Goal: Task Accomplishment & Management: Manage account settings

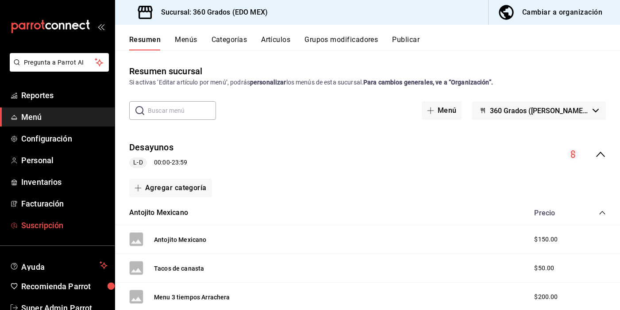
click at [38, 224] on span "Suscripción" at bounding box center [64, 226] width 86 height 12
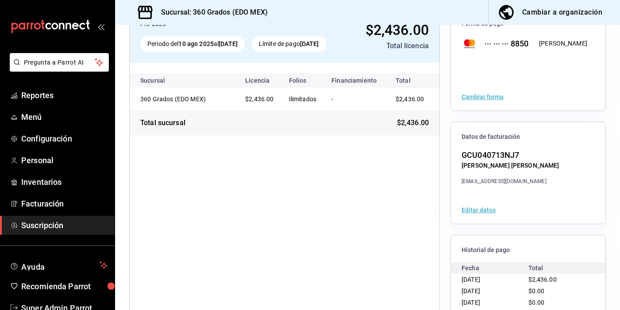
scroll to position [109, 0]
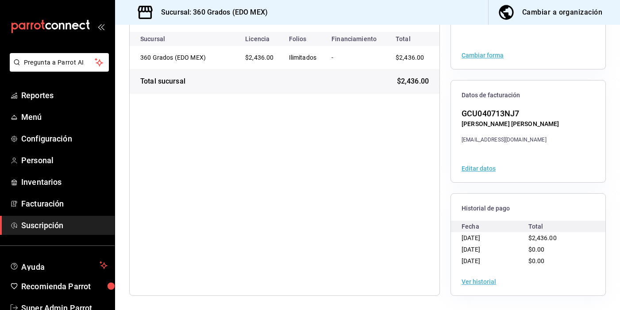
click at [477, 282] on button "Ver historial" at bounding box center [479, 282] width 35 height 6
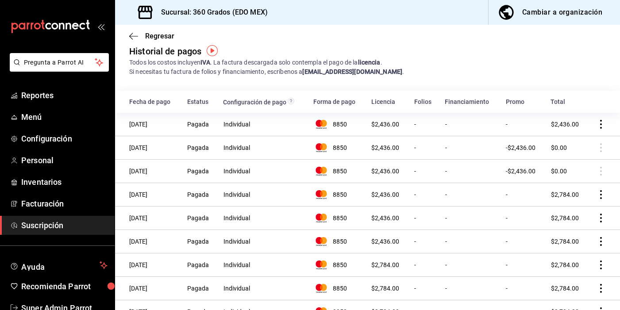
scroll to position [11, 0]
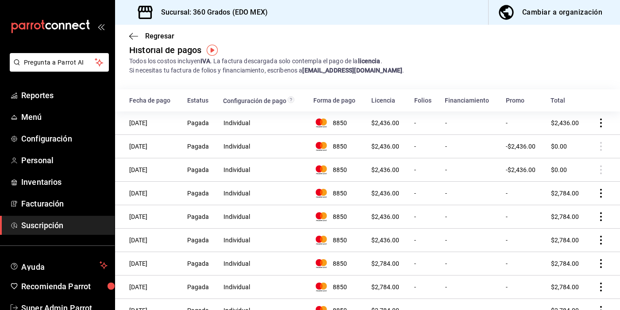
click at [599, 193] on icon "actions" at bounding box center [601, 193] width 9 height 9
click at [579, 162] on div at bounding box center [310, 155] width 620 height 310
